Goal: Information Seeking & Learning: Check status

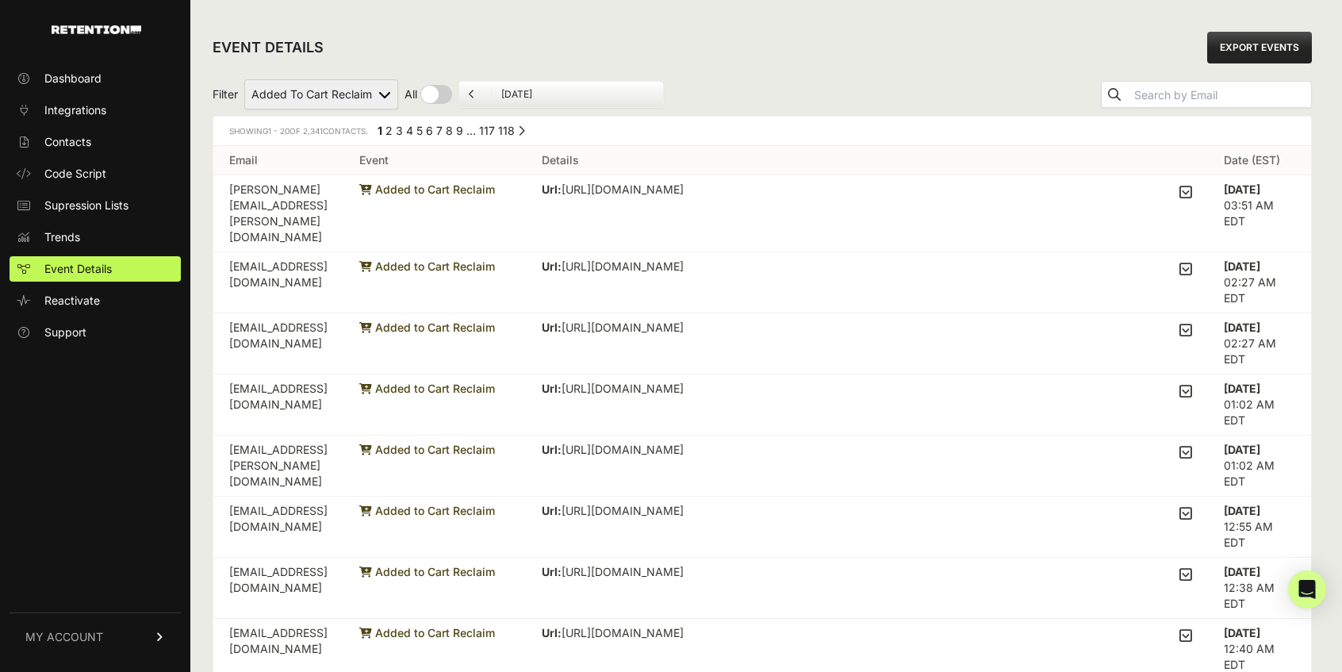
click at [378, 86] on select "Active on Site Reclaim Added to Cart Reclaim Revenue Viewed Product Reclaim" at bounding box center [321, 94] width 154 height 30
select select "Viewed Product Reclaim"
click at [245, 79] on select "Active on Site Reclaim Added to Cart Reclaim Revenue Viewed Product Reclaim" at bounding box center [321, 94] width 154 height 30
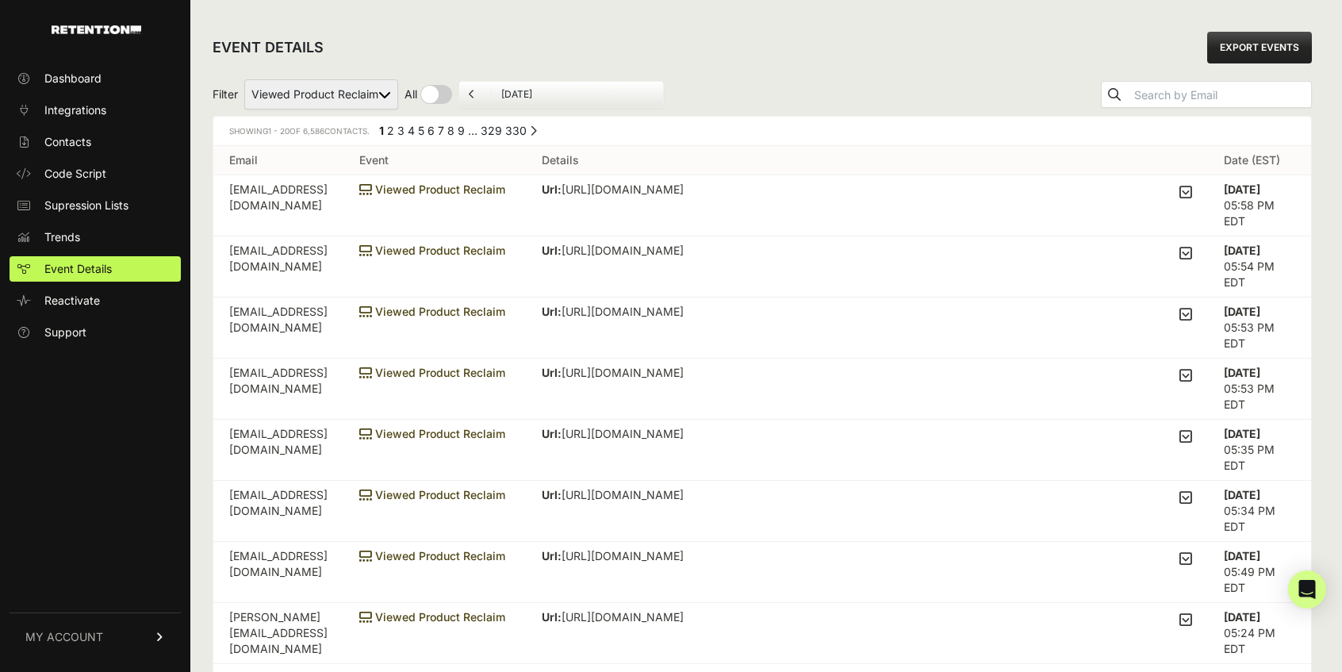
click at [333, 189] on td "[EMAIL_ADDRESS][DOMAIN_NAME]" at bounding box center [278, 205] width 130 height 61
copy tr "[EMAIL_ADDRESS][DOMAIN_NAME]"
click at [377, 86] on select "Active on Site Reclaim Added to Cart Reclaim Revenue Viewed Product Reclaim" at bounding box center [321, 94] width 154 height 30
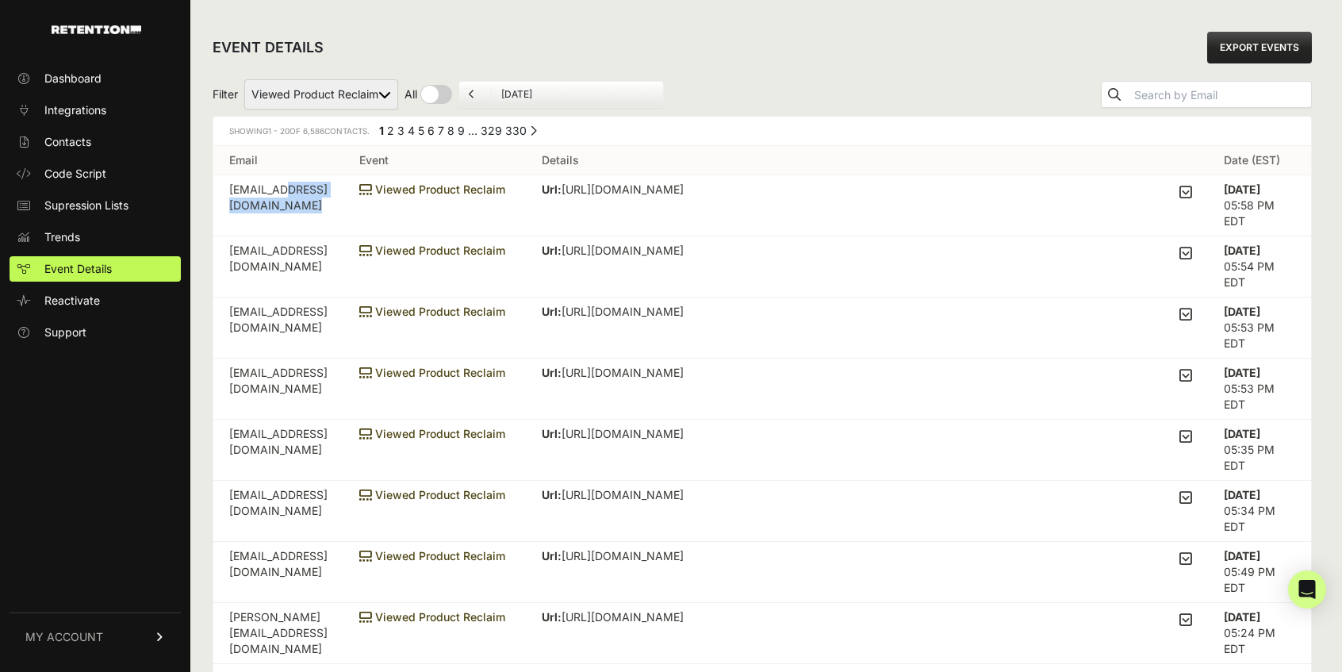
select select "cart"
click at [245, 79] on select "Active on Site Reclaim Added to Cart Reclaim Revenue Viewed Product Reclaim" at bounding box center [321, 94] width 154 height 30
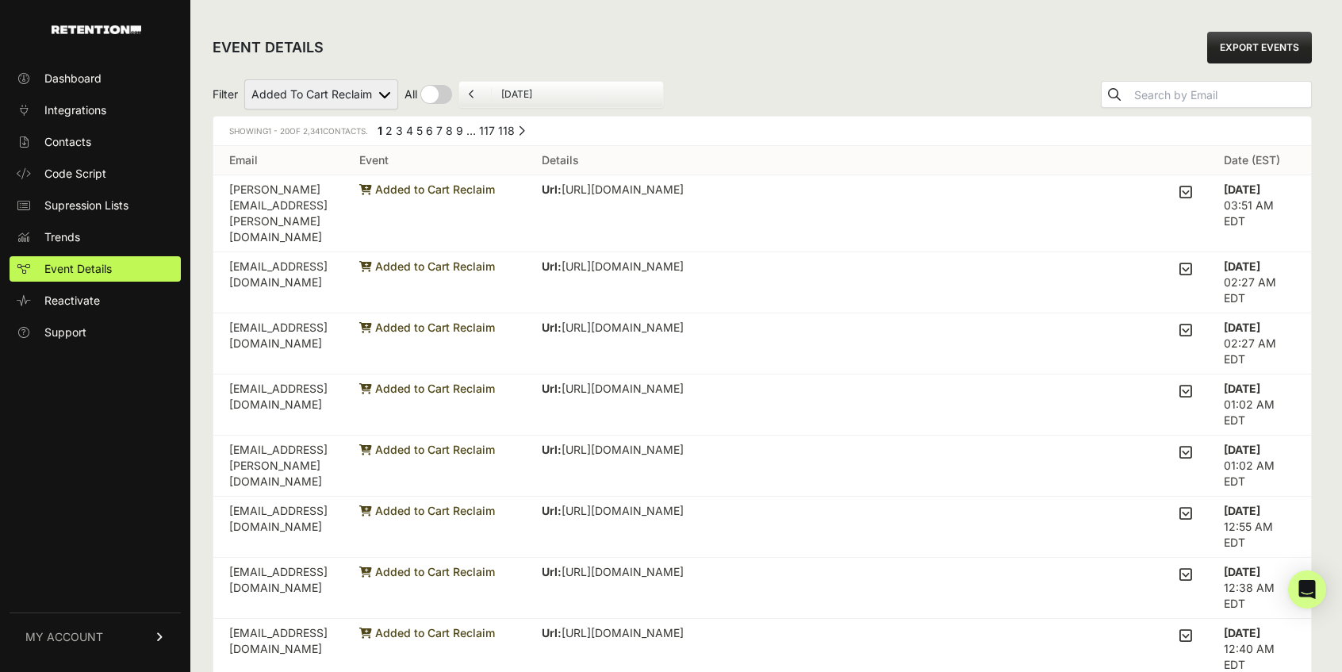
click at [439, 99] on input "checkbox" at bounding box center [428, 94] width 48 height 19
checkbox input "true"
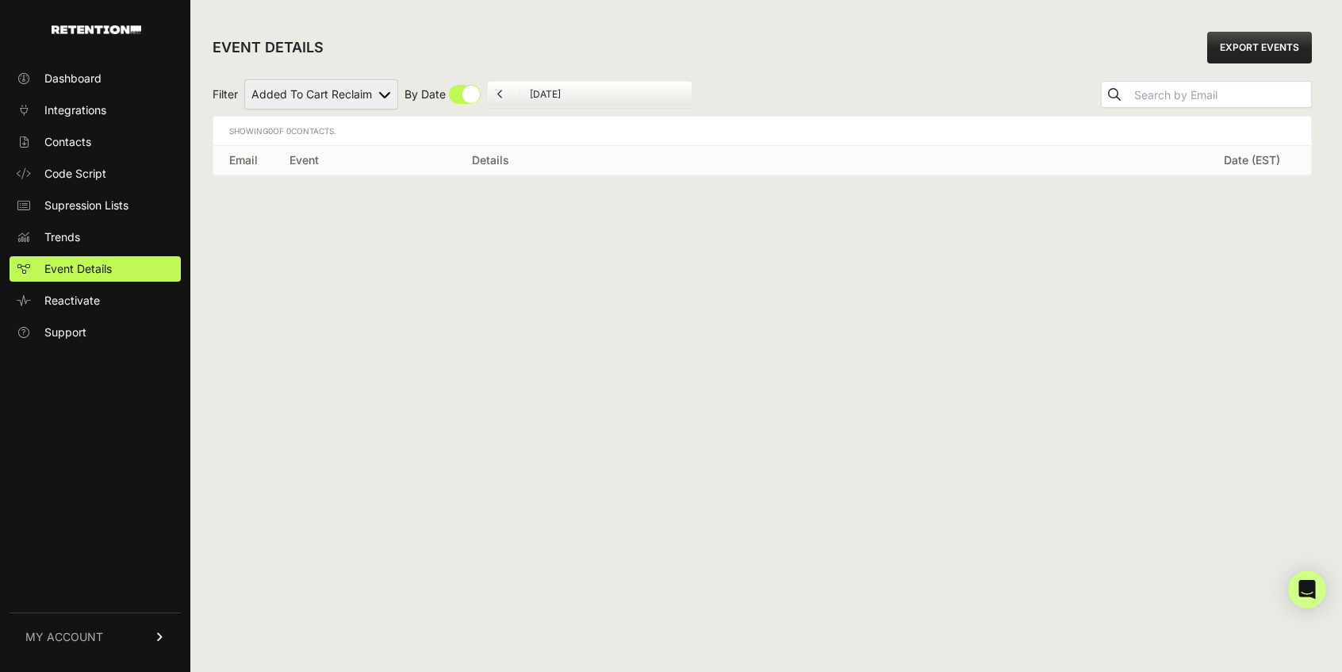
click at [389, 88] on select "Active on Site Reclaim Added to Cart Reclaim Revenue Viewed Product Reclaim" at bounding box center [321, 94] width 154 height 30
select select "order_net_new"
click at [245, 79] on select "Active on Site Reclaim Added to Cart Reclaim Revenue Viewed Product Reclaim" at bounding box center [321, 94] width 154 height 30
click at [454, 92] on input "checkbox" at bounding box center [442, 94] width 76 height 19
checkbox input "false"
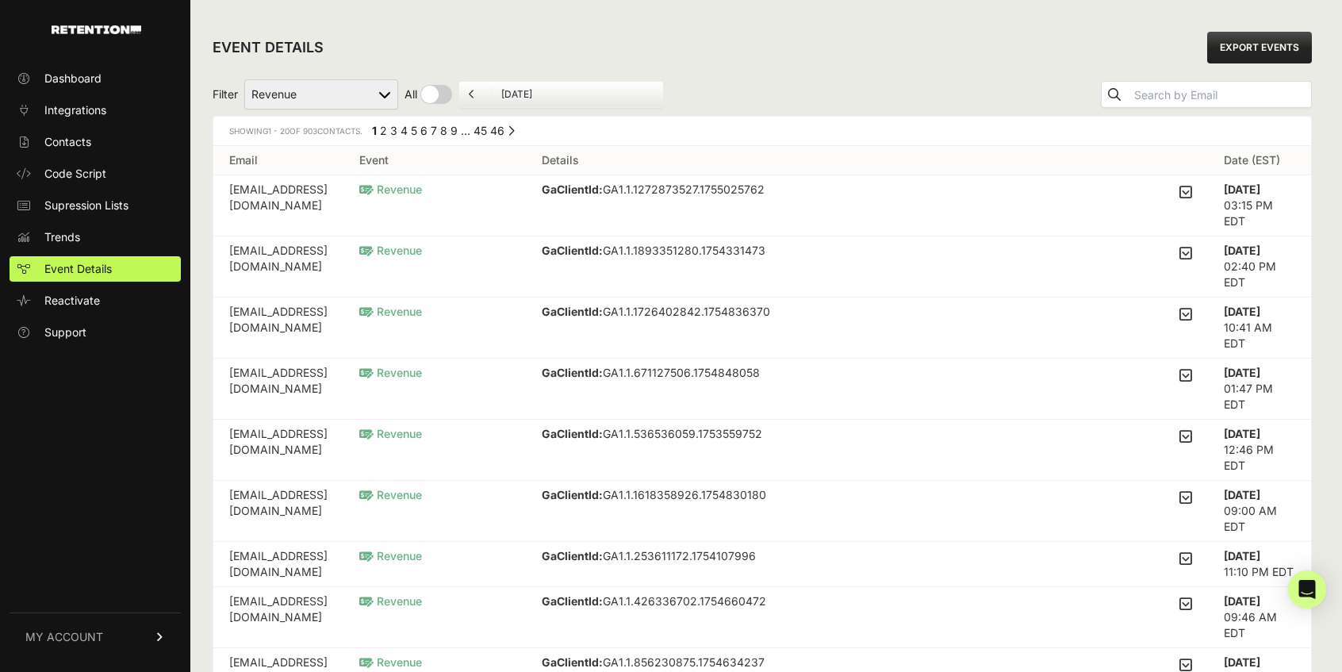
click at [393, 91] on select "Active on Site Reclaim Added to Cart Reclaim Revenue Viewed Product Reclaim" at bounding box center [321, 94] width 154 height 30
select select "cart"
click at [245, 79] on select "Active on Site Reclaim Added to Cart Reclaim Revenue Viewed Product Reclaim" at bounding box center [321, 94] width 154 height 30
